Goal: Task Accomplishment & Management: Use online tool/utility

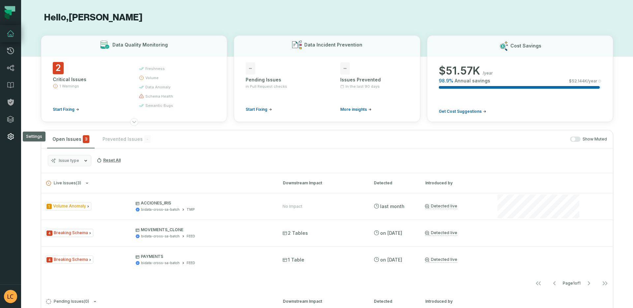
click at [14, 136] on icon at bounding box center [11, 136] width 8 height 8
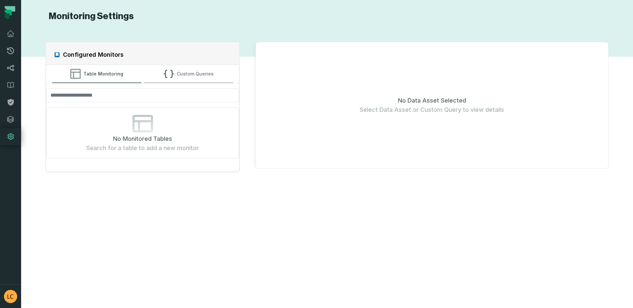
click at [169, 77] on icon "button" at bounding box center [168, 74] width 11 height 11
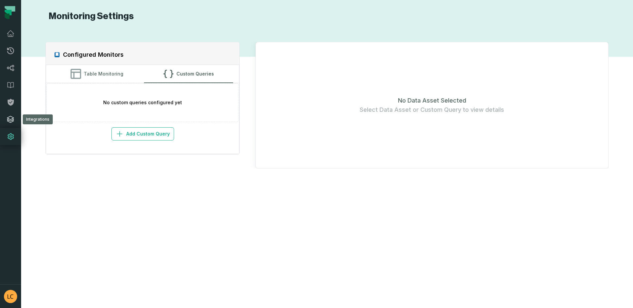
click at [15, 116] on link "Integrations" at bounding box center [10, 119] width 21 height 17
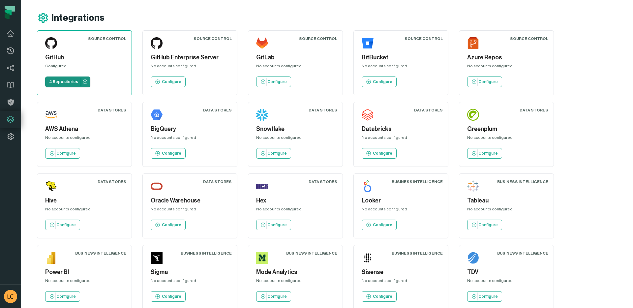
click at [59, 83] on p "4 Repositories" at bounding box center [63, 81] width 29 height 5
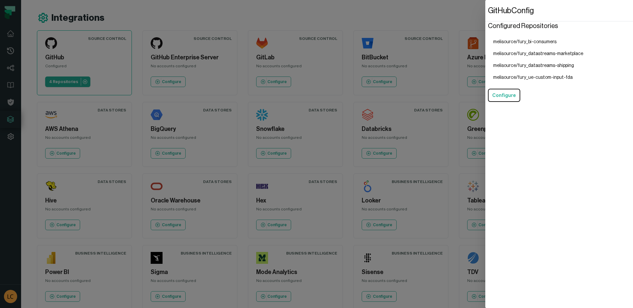
click at [485, 44] on dialog "GitHub Config Configured Repositories melisource/fury_bi-consumers melisource/f…" at bounding box center [559, 154] width 148 height 308
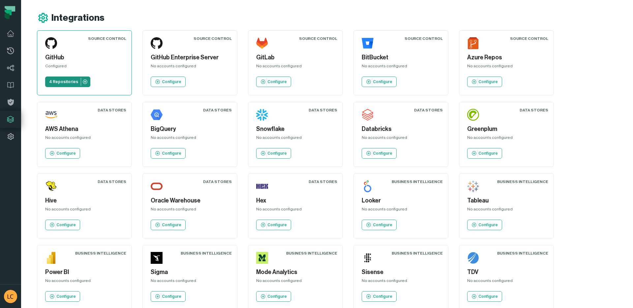
click at [71, 80] on p "4 Repositories" at bounding box center [63, 81] width 29 height 5
